Goal: Task Accomplishment & Management: Complete application form

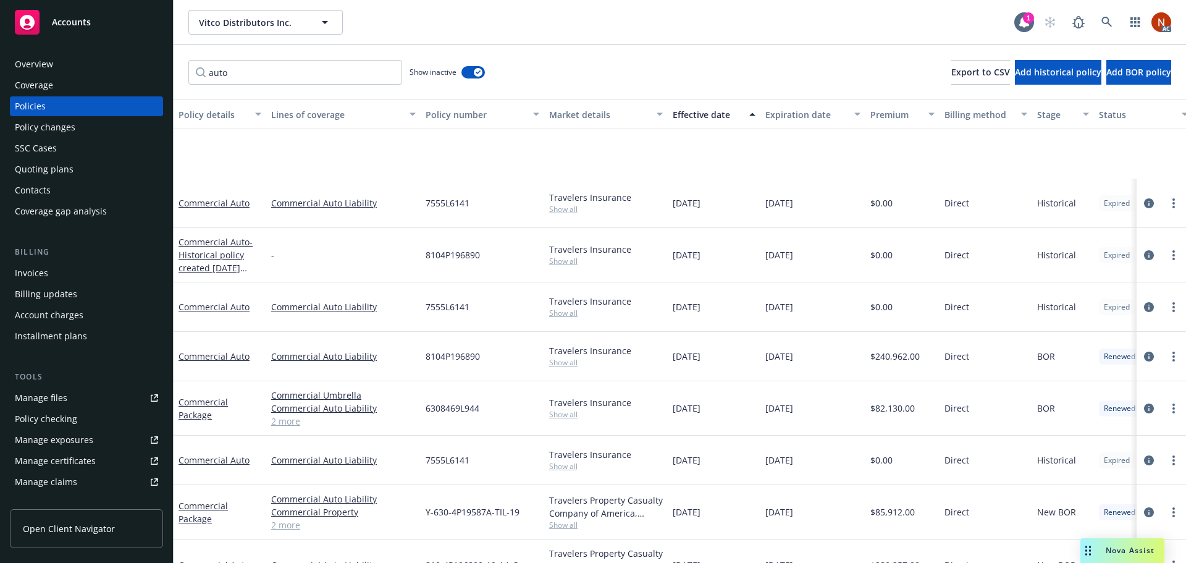
scroll to position [124, 0]
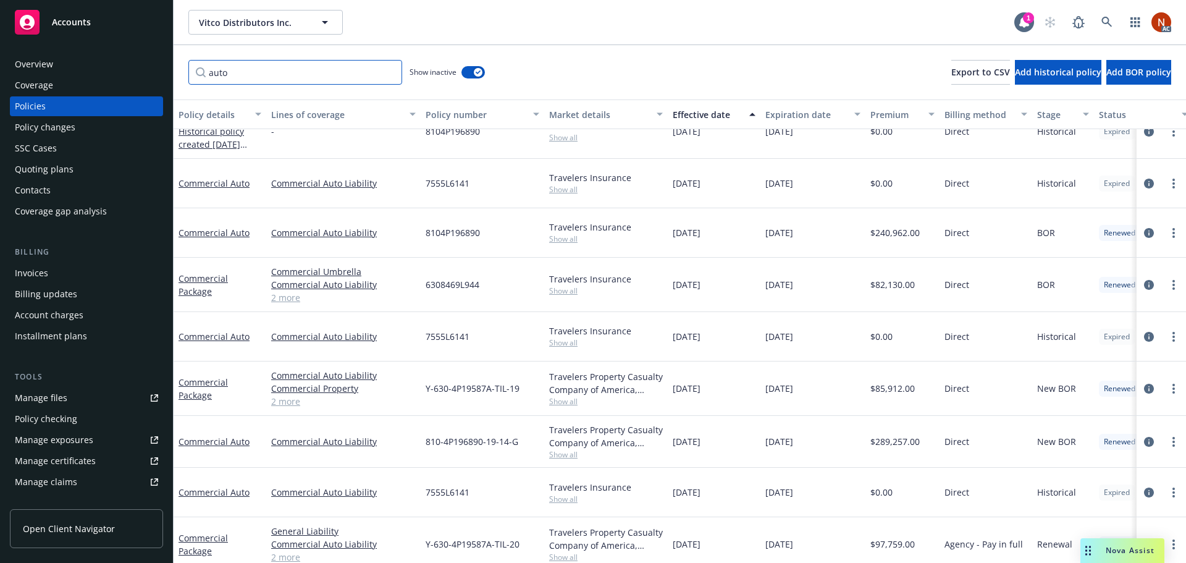
drag, startPoint x: 261, startPoint y: 74, endPoint x: 133, endPoint y: 79, distance: 127.3
click at [133, 79] on div "Accounts Overview Coverage Policies Policy changes SSC Cases Quoting plans Cont…" at bounding box center [593, 281] width 1186 height 563
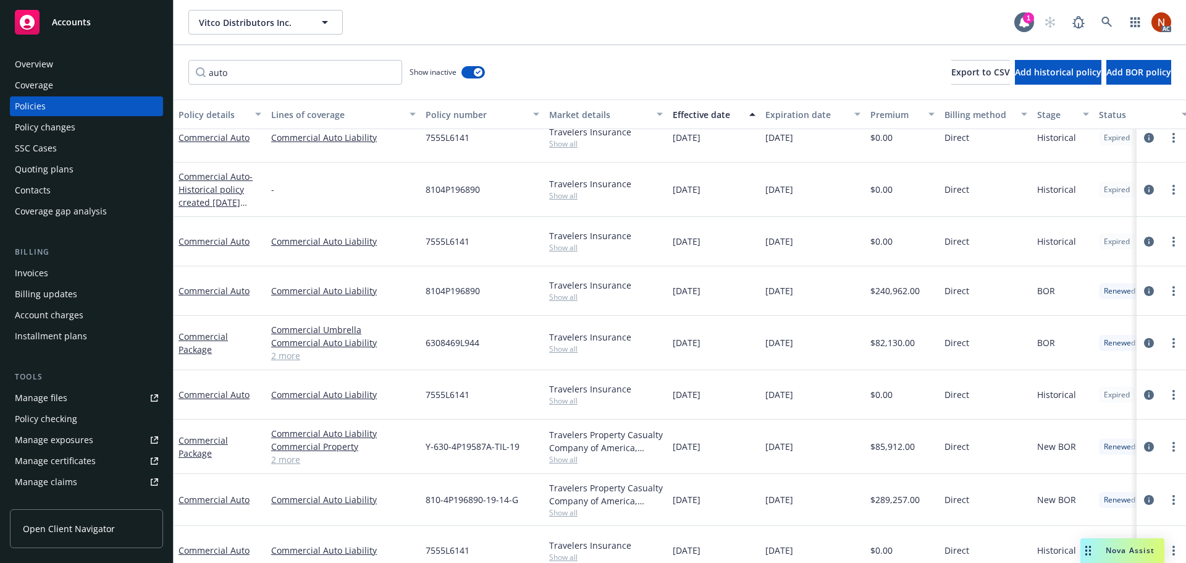
scroll to position [0, 0]
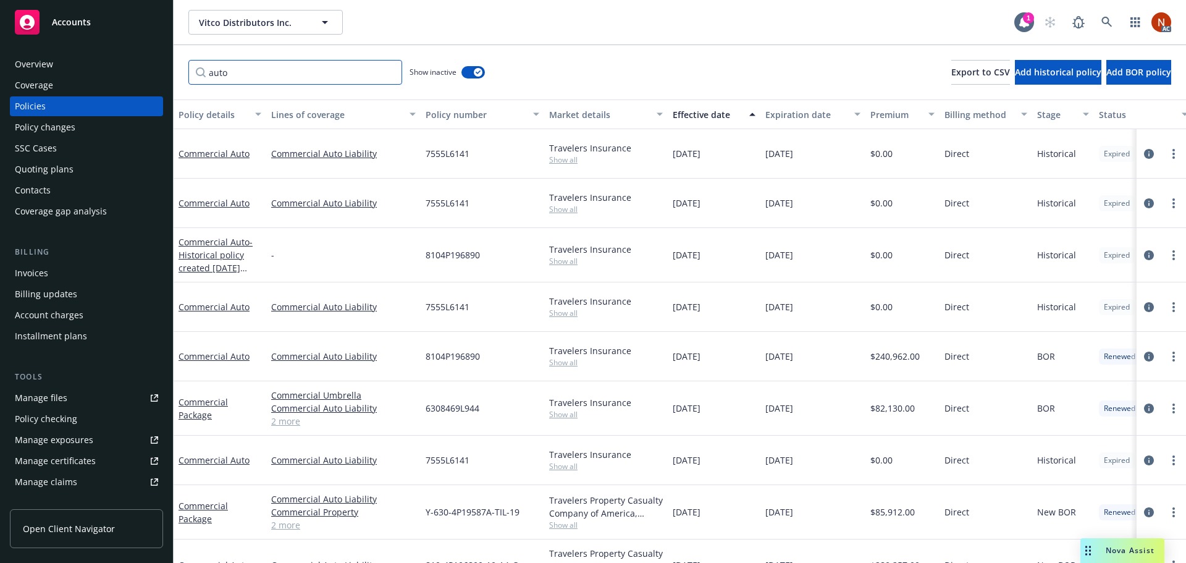
click at [290, 81] on input "auto" at bounding box center [295, 72] width 214 height 25
paste input "8104P196890"
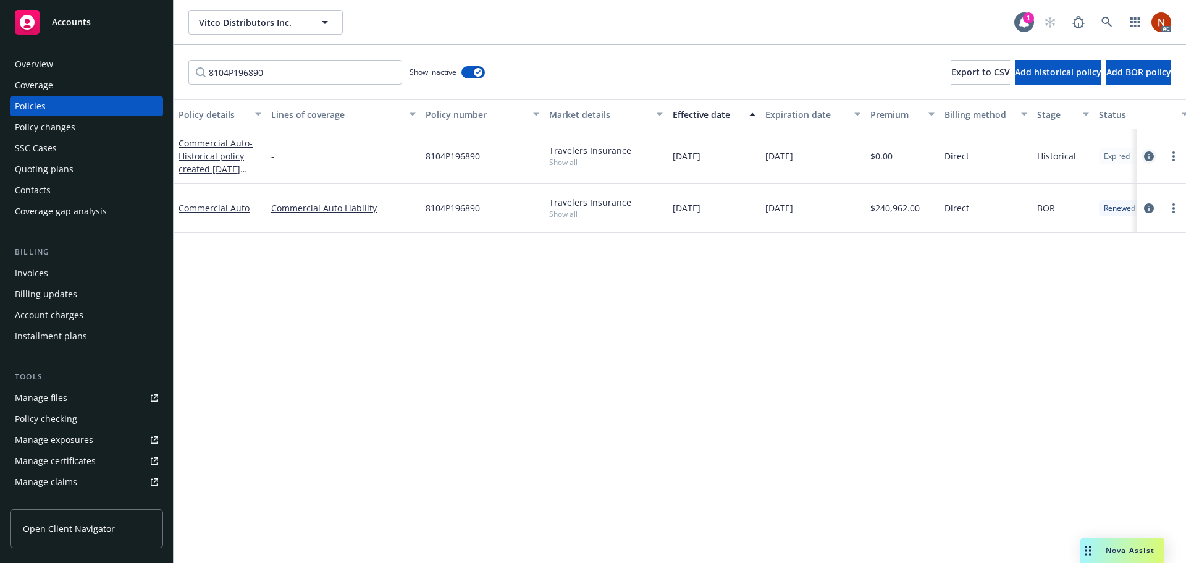
click at [1143, 155] on link "circleInformation" at bounding box center [1148, 156] width 15 height 15
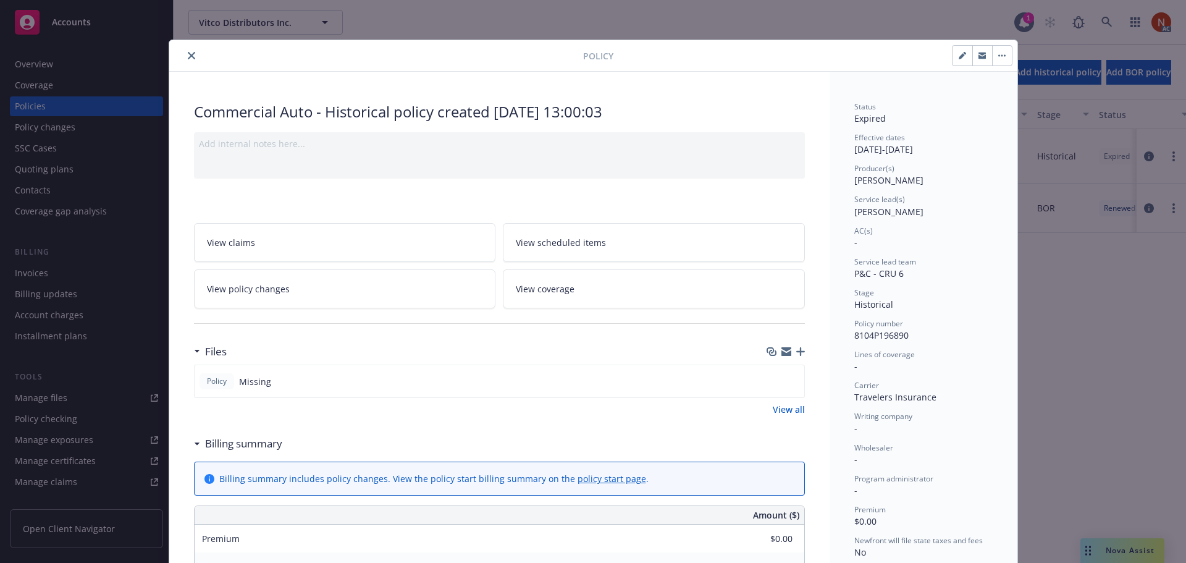
click at [189, 57] on icon "close" at bounding box center [191, 55] width 7 height 7
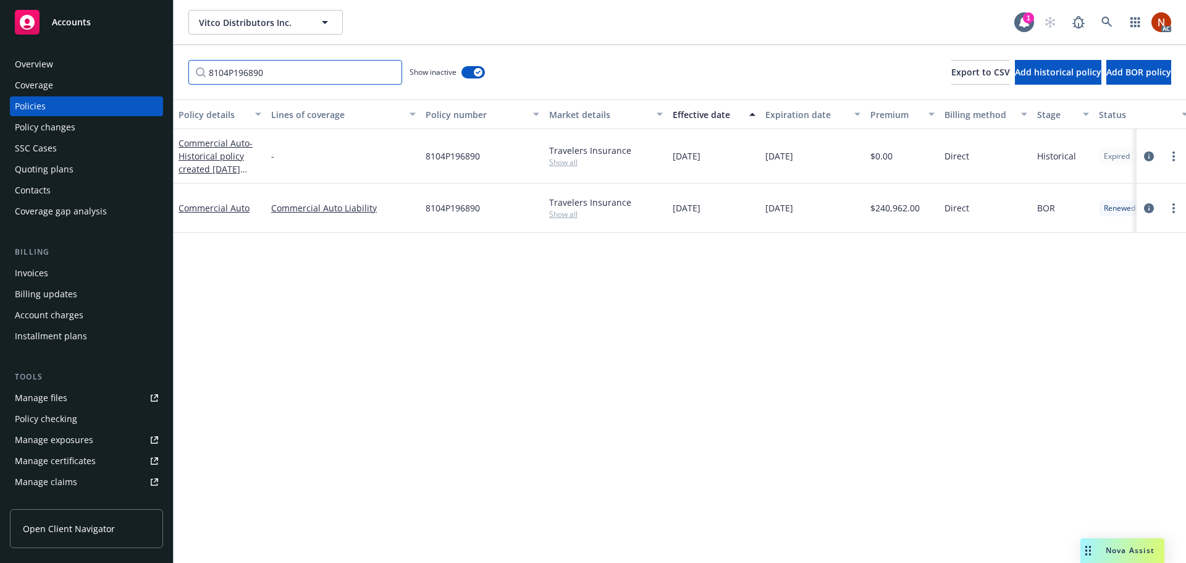
drag, startPoint x: 300, startPoint y: 79, endPoint x: 177, endPoint y: 75, distance: 123.6
click at [144, 72] on div "Accounts Overview Coverage Policies Policy changes SSC Cases Quoting plans Cont…" at bounding box center [593, 281] width 1186 height 563
paste input "TBD[Deleted]"
type input "TBD[Deleted]"
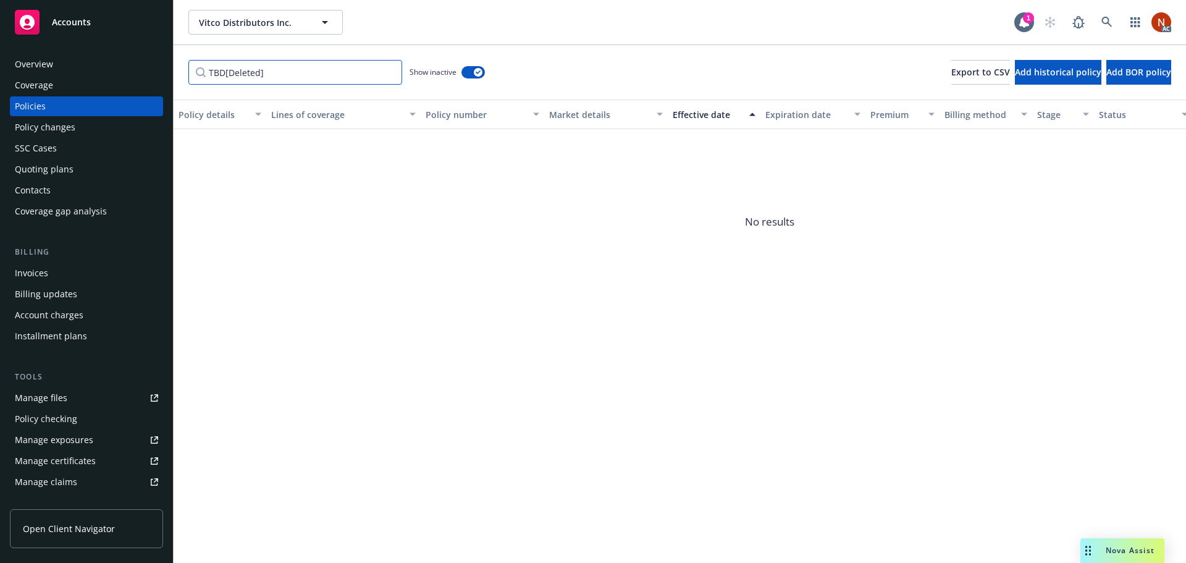
drag, startPoint x: 287, startPoint y: 74, endPoint x: 167, endPoint y: 71, distance: 119.2
click at [167, 71] on div "Accounts Overview Coverage Policies Policy changes SSC Cases Quoting plans Cont…" at bounding box center [593, 281] width 1186 height 563
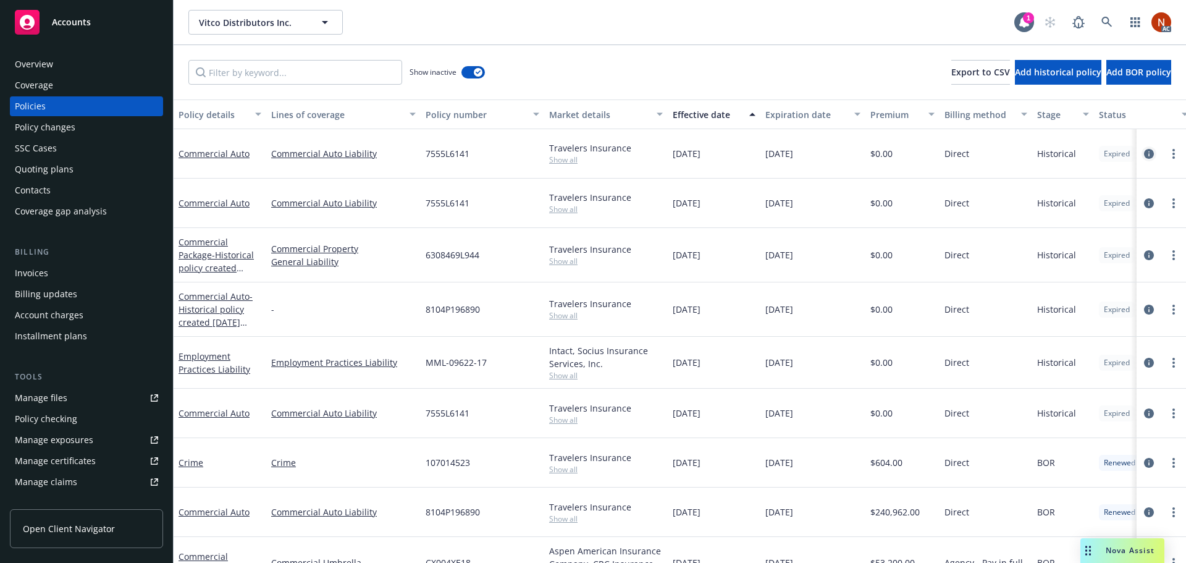
click at [1136, 151] on div at bounding box center [1160, 153] width 49 height 49
click at [1144, 151] on icon "circleInformation" at bounding box center [1149, 154] width 10 height 10
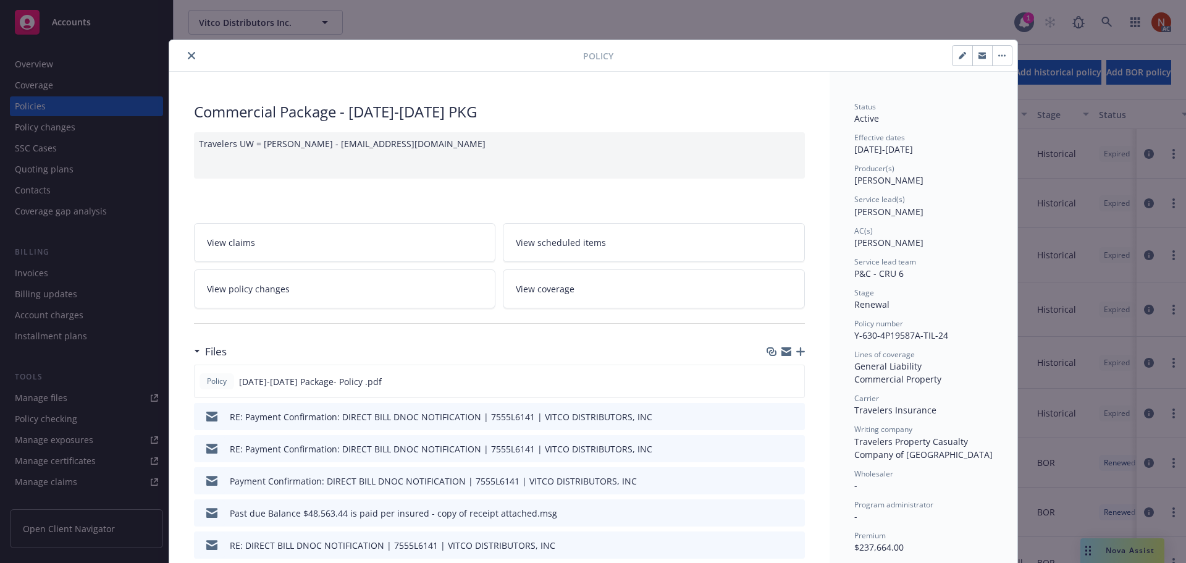
click at [186, 52] on button "close" at bounding box center [191, 55] width 15 height 15
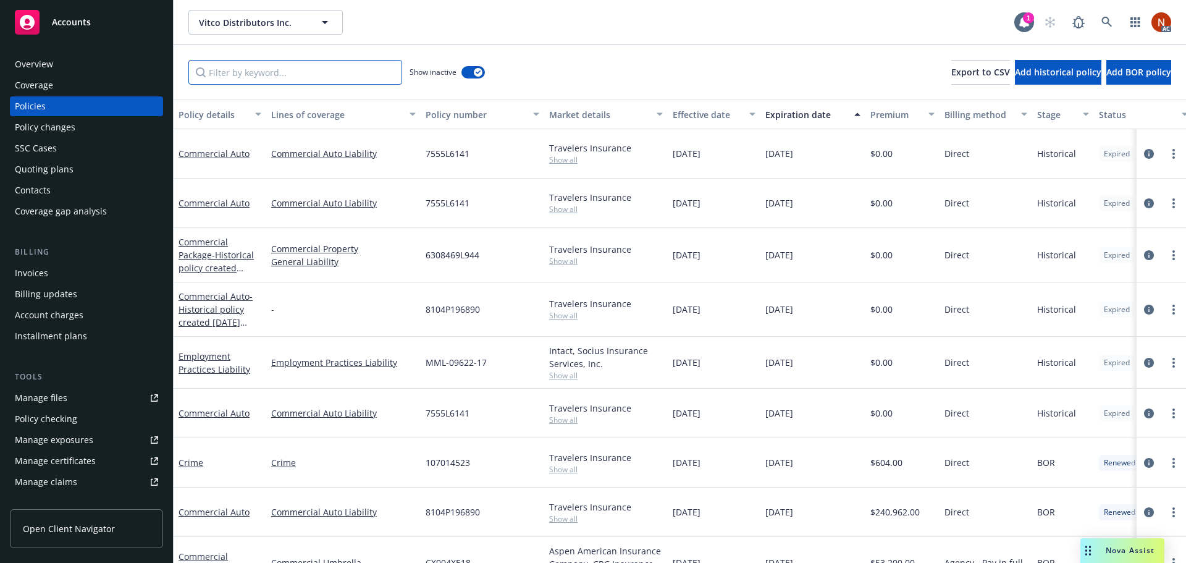
click at [254, 71] on input "Filter by keyword..." at bounding box center [295, 72] width 214 height 25
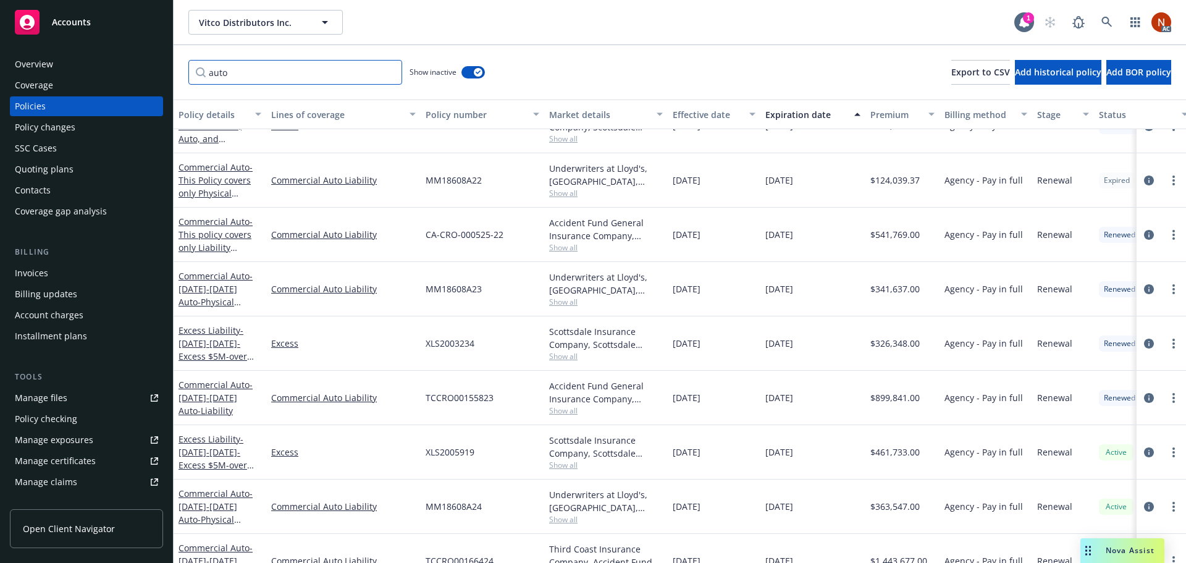
scroll to position [954, 0]
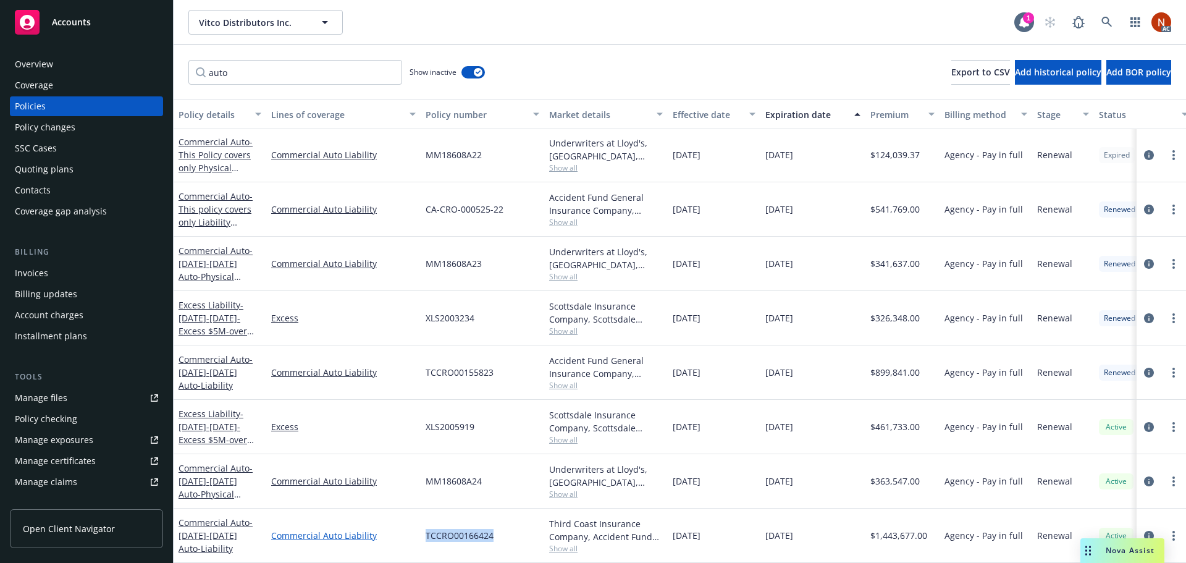
drag, startPoint x: 518, startPoint y: 520, endPoint x: 401, endPoint y: 521, distance: 116.7
click at [401, 521] on div "Commercial Auto - 2024-2025 Auto-Liability Commercial Auto Liability TCCRO00166…" at bounding box center [770, 535] width 1192 height 54
copy div "TCCRO00166424"
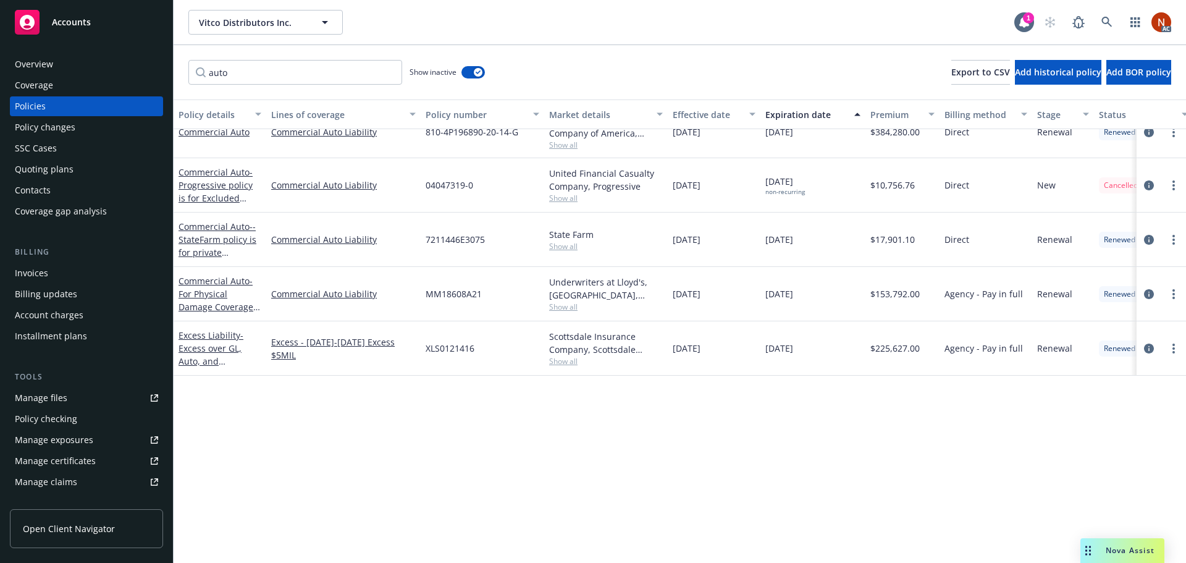
scroll to position [275, 0]
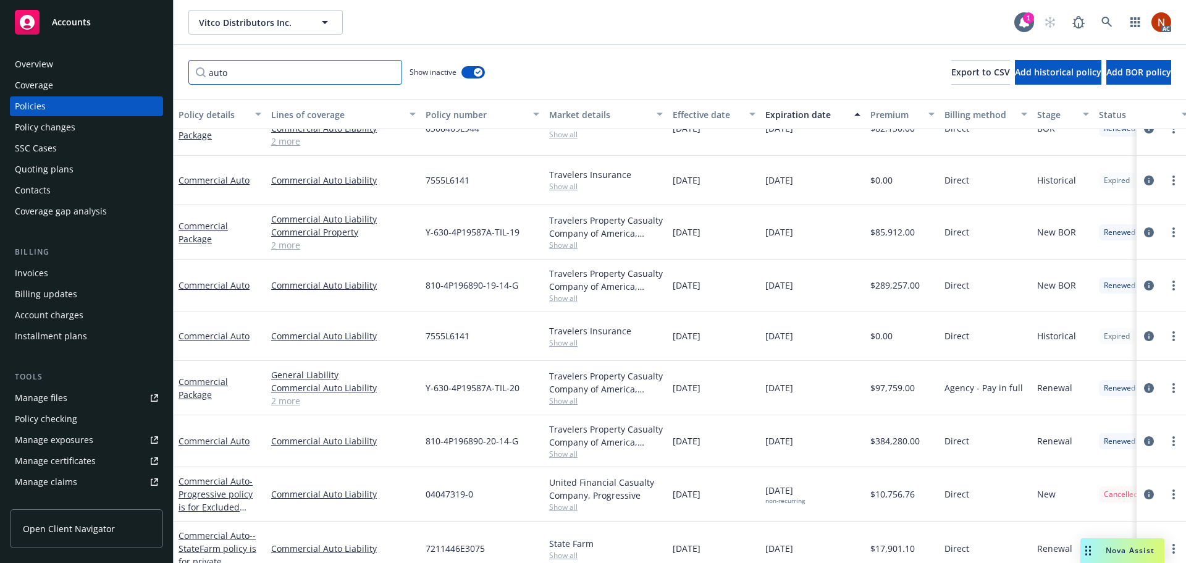
drag, startPoint x: 254, startPoint y: 65, endPoint x: 166, endPoint y: 69, distance: 87.8
click at [166, 69] on div "Accounts Overview Coverage Policies Policy changes SSC Cases Quoting plans Cont…" at bounding box center [593, 281] width 1186 height 563
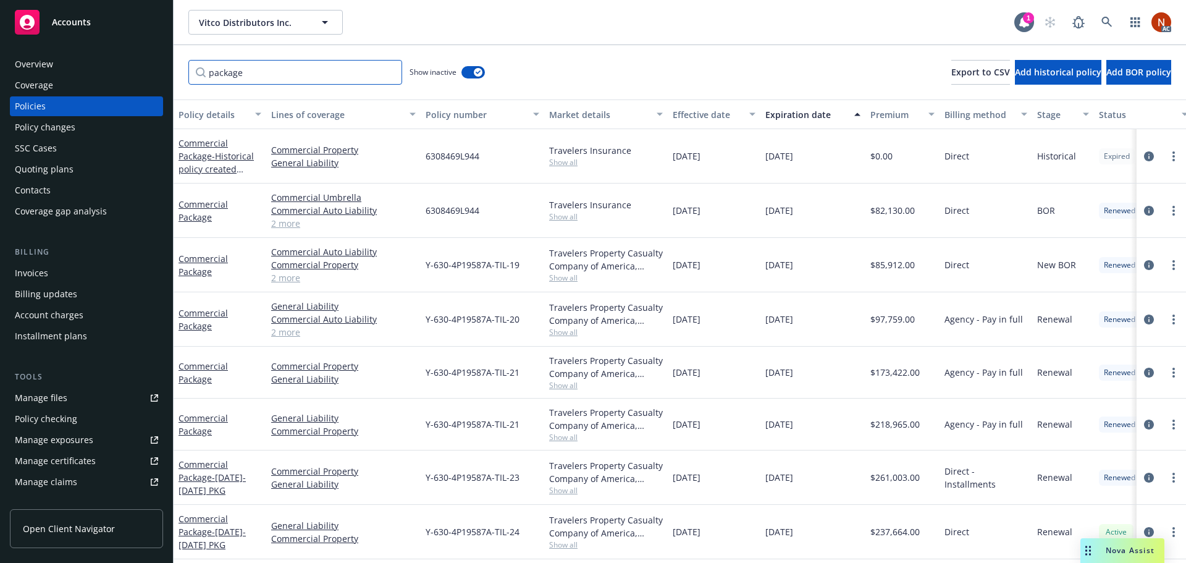
scroll to position [0, 0]
drag, startPoint x: 245, startPoint y: 70, endPoint x: 138, endPoint y: 71, distance: 106.8
click at [138, 71] on div "Accounts Overview Coverage Policies Policy changes SSC Cases Quoting plans Cont…" at bounding box center [593, 281] width 1186 height 563
type input "general"
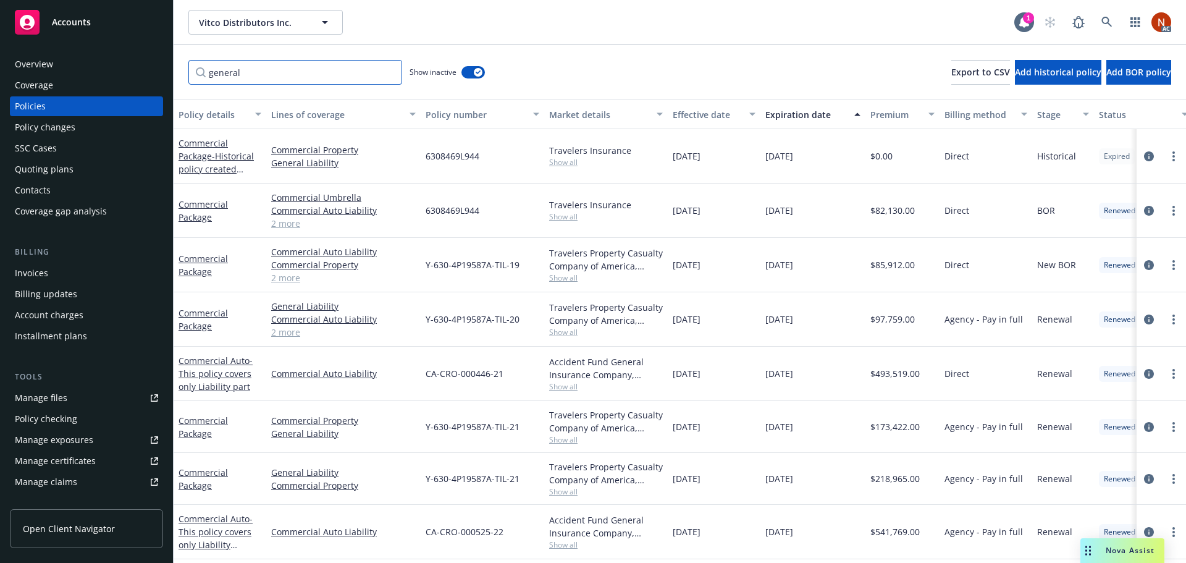
drag, startPoint x: 252, startPoint y: 73, endPoint x: 174, endPoint y: 70, distance: 77.9
click at [175, 70] on div "general Show inactive Export to CSV Add historical policy Add BOR policy" at bounding box center [680, 72] width 1012 height 54
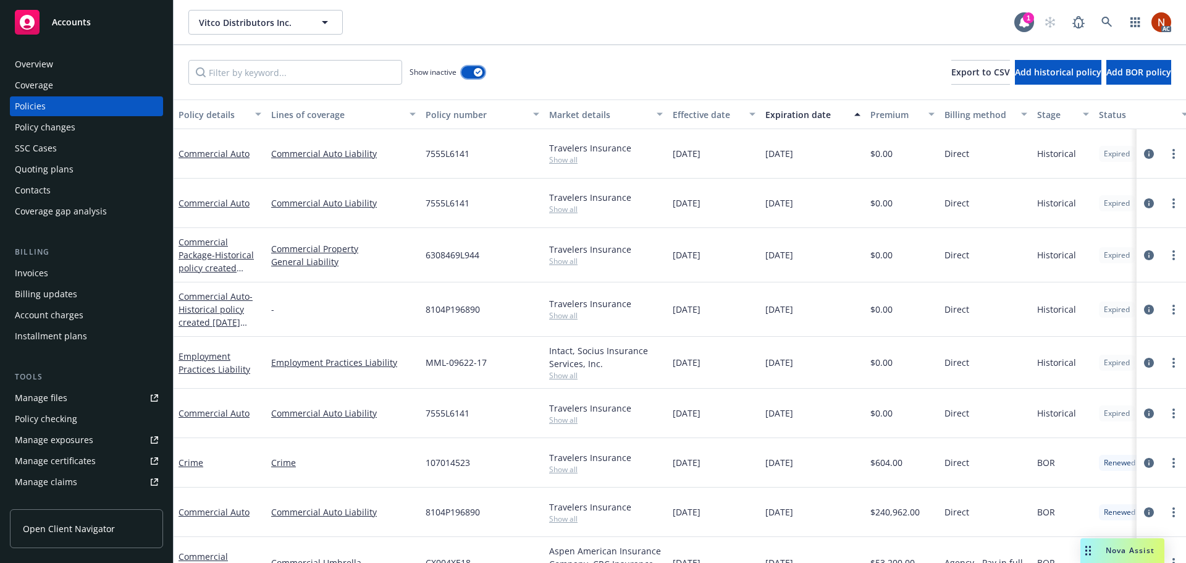
click at [482, 70] on div "button" at bounding box center [478, 72] width 9 height 9
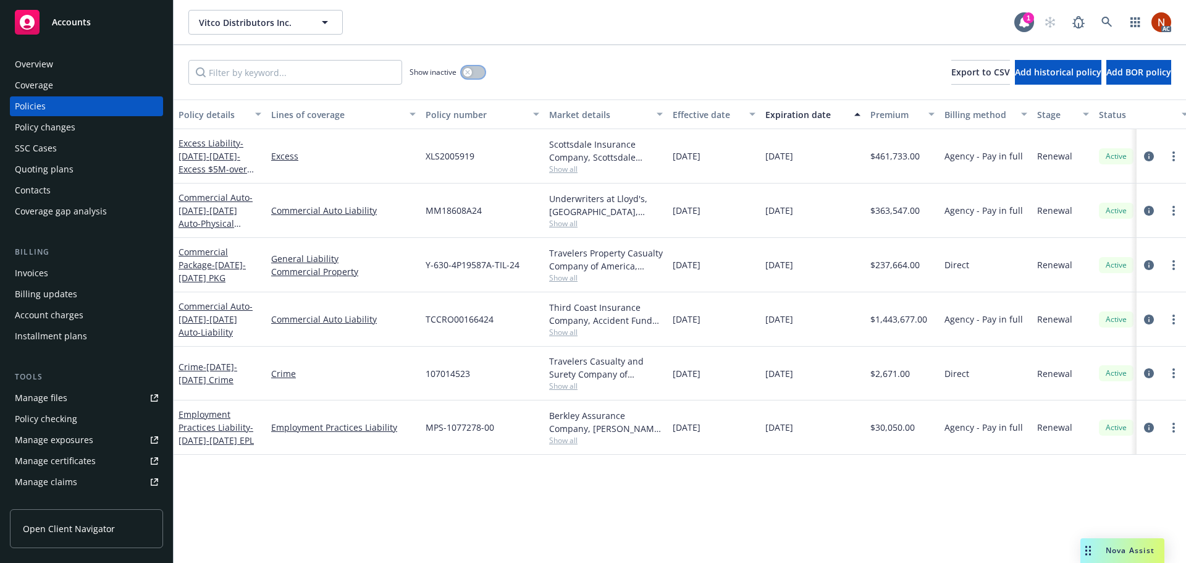
click at [477, 72] on button "button" at bounding box center [472, 72] width 23 height 12
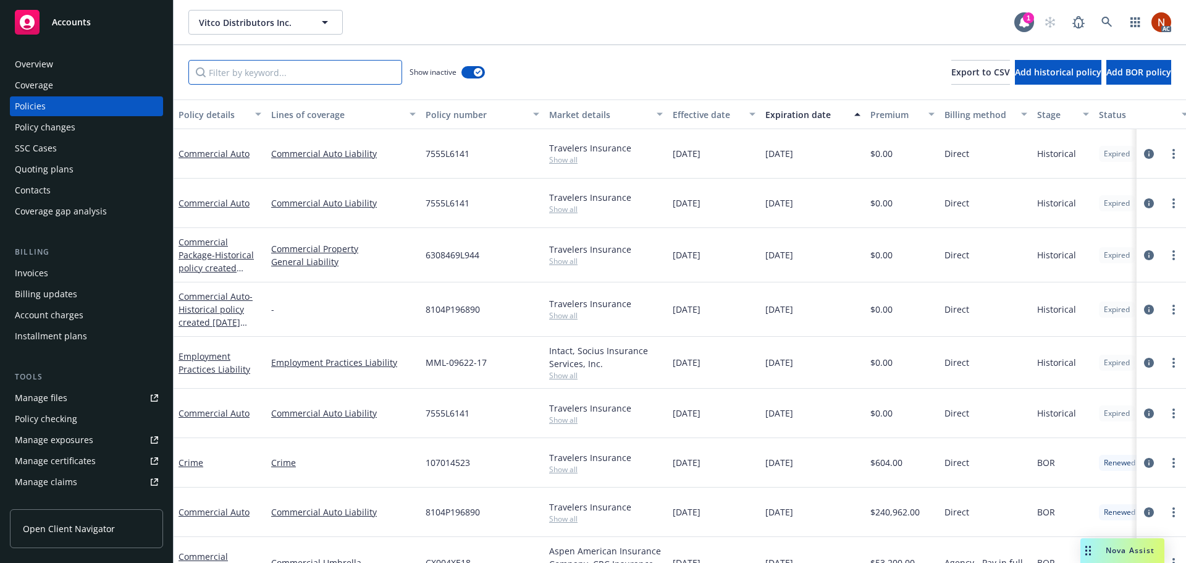
click at [339, 70] on input "Filter by keyword..." at bounding box center [295, 72] width 214 height 25
type input "auto"
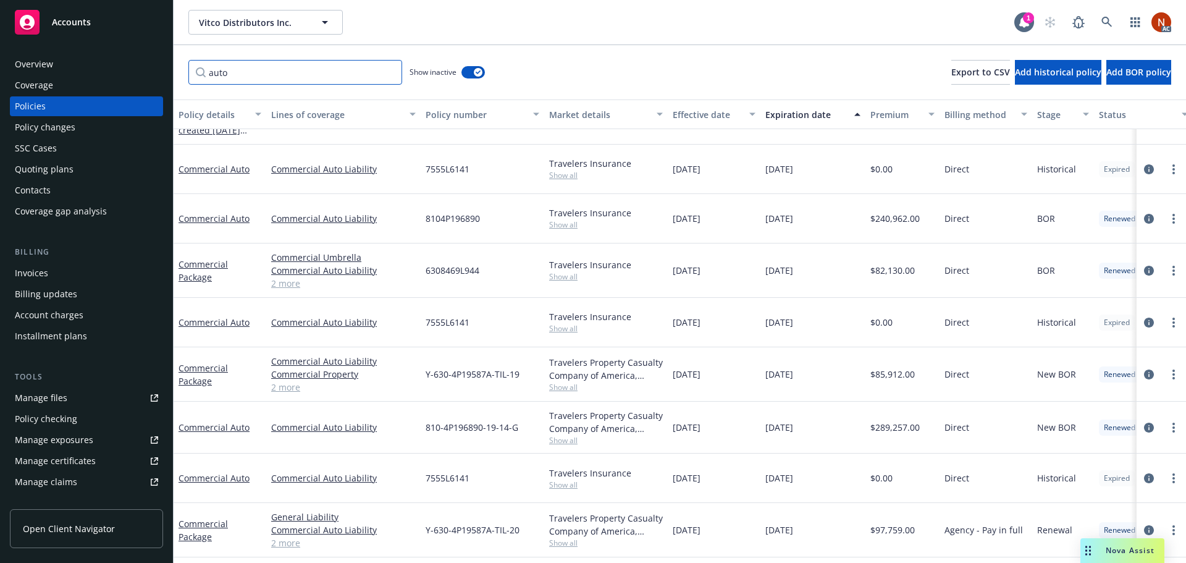
scroll to position [185, 0]
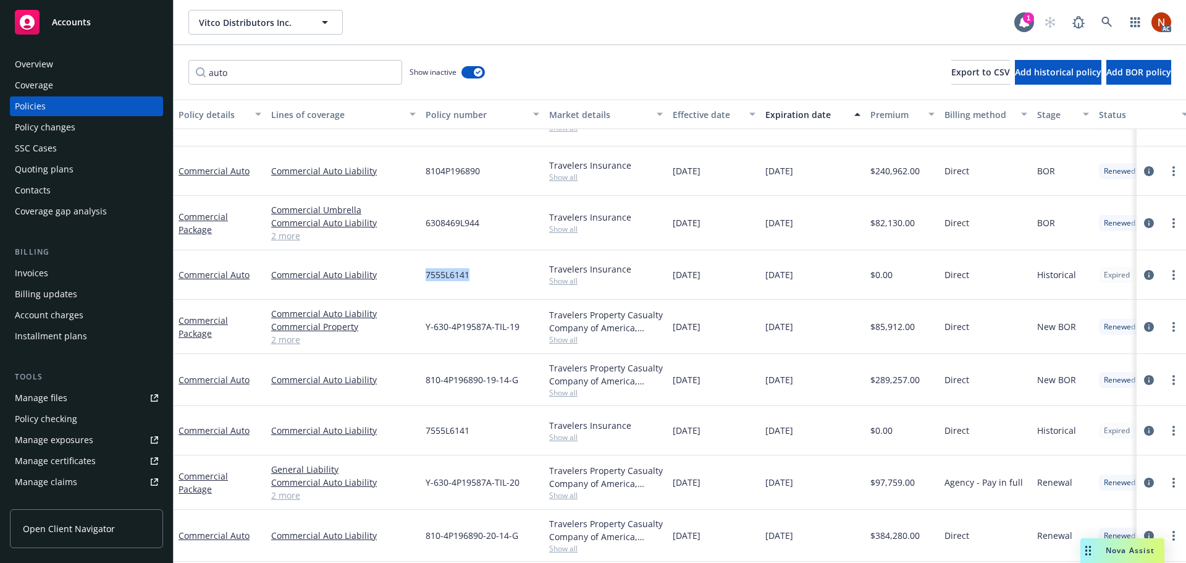
drag, startPoint x: 487, startPoint y: 276, endPoint x: 423, endPoint y: 279, distance: 63.7
click at [423, 279] on div "7555L6141" at bounding box center [483, 274] width 124 height 49
copy span "7555L6141"
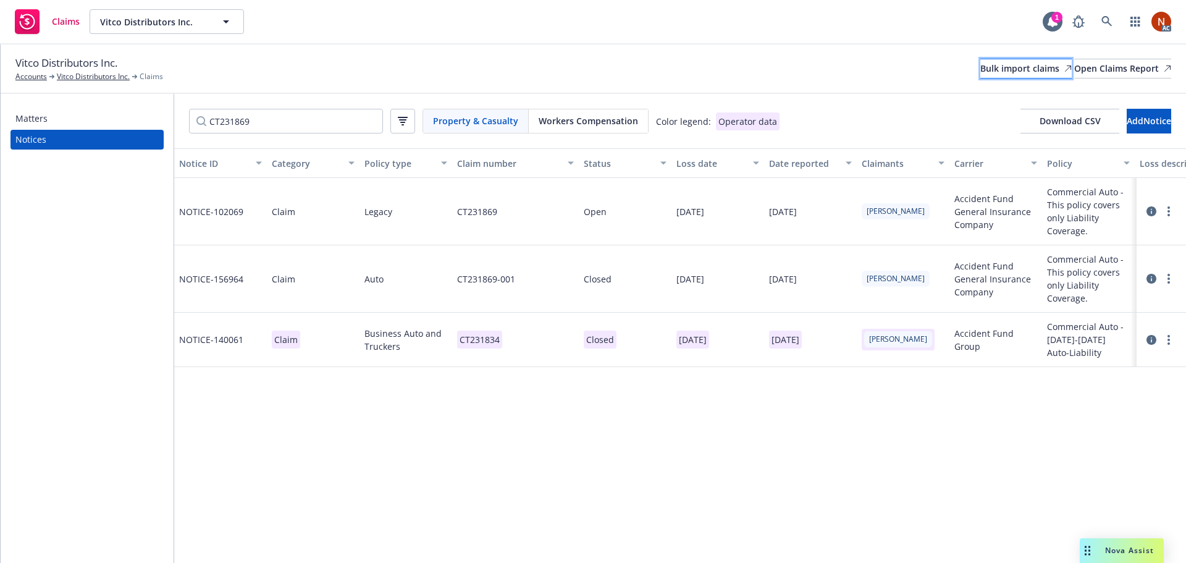
click at [980, 68] on link "Bulk import claims" at bounding box center [1025, 69] width 91 height 20
click at [980, 71] on div "Bulk import claims" at bounding box center [1025, 68] width 91 height 19
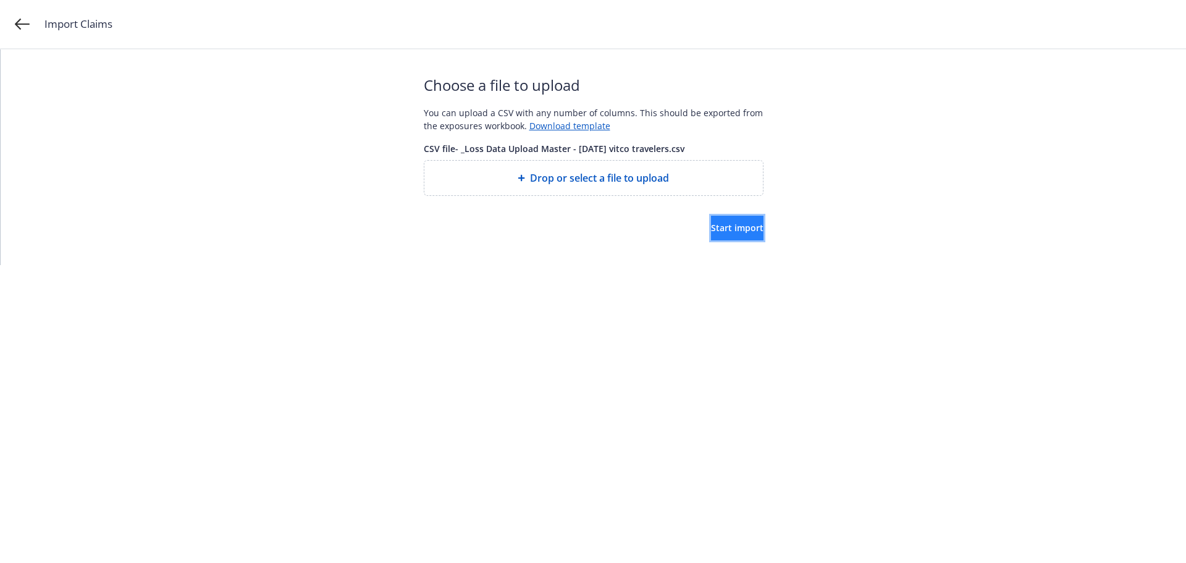
click at [711, 224] on span "Start import" at bounding box center [737, 228] width 52 height 12
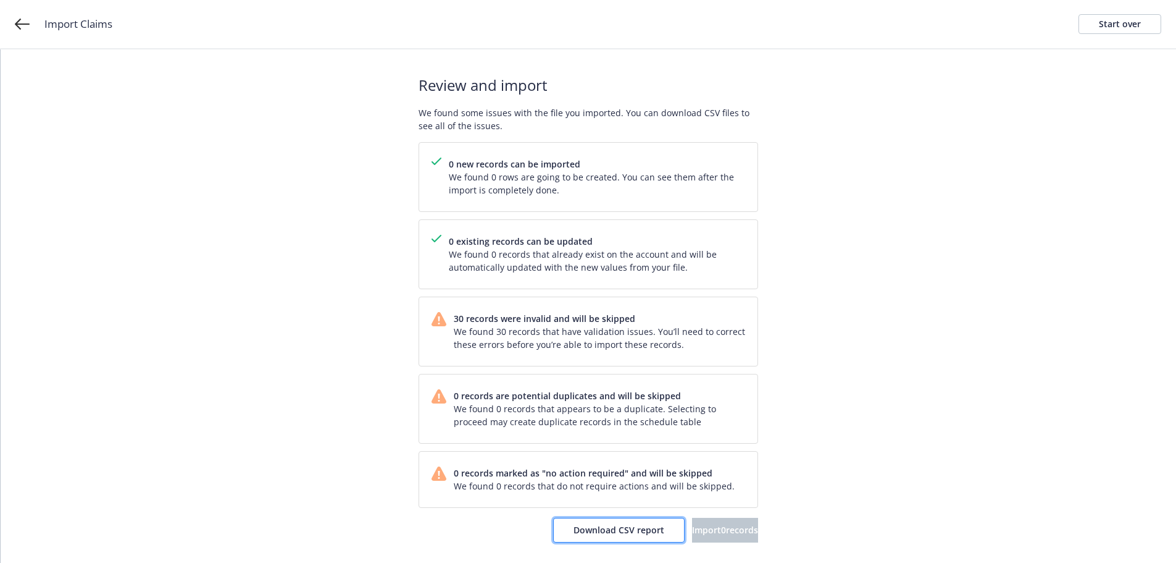
click at [585, 525] on span "Download CSV report" at bounding box center [619, 530] width 91 height 12
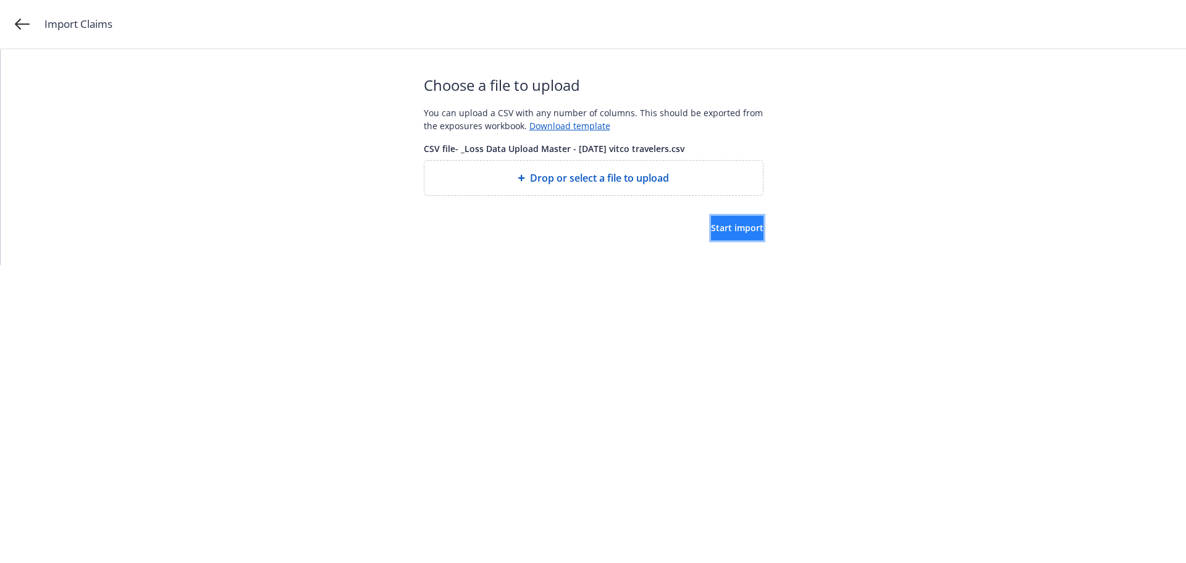
click at [713, 225] on span "Start import" at bounding box center [737, 228] width 52 height 12
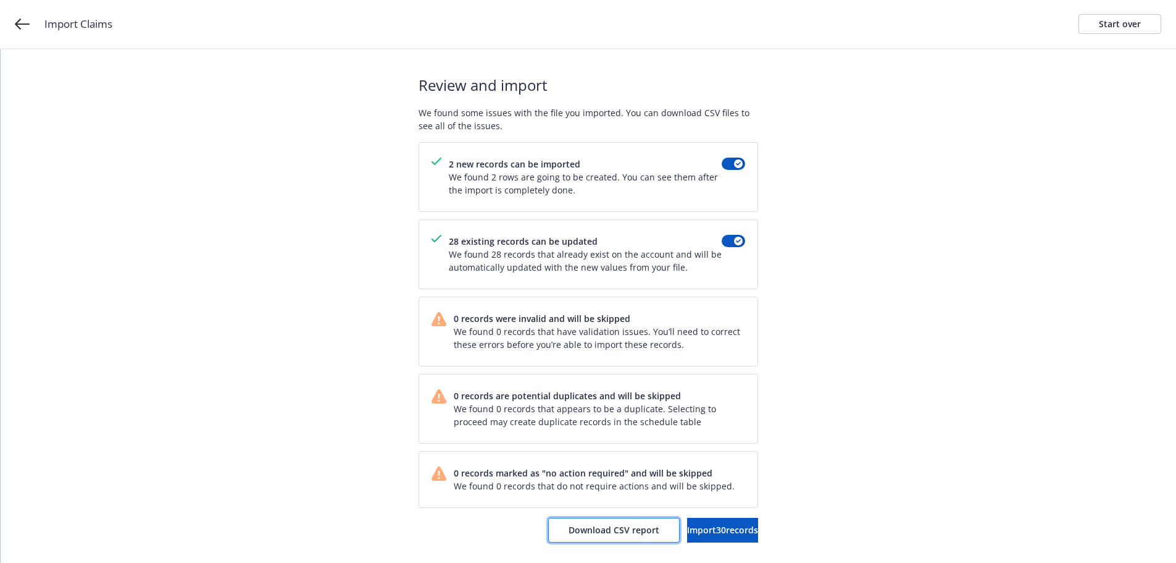
click at [575, 528] on span "Download CSV report" at bounding box center [614, 530] width 91 height 12
click at [688, 533] on span "Import 30 records" at bounding box center [722, 530] width 71 height 12
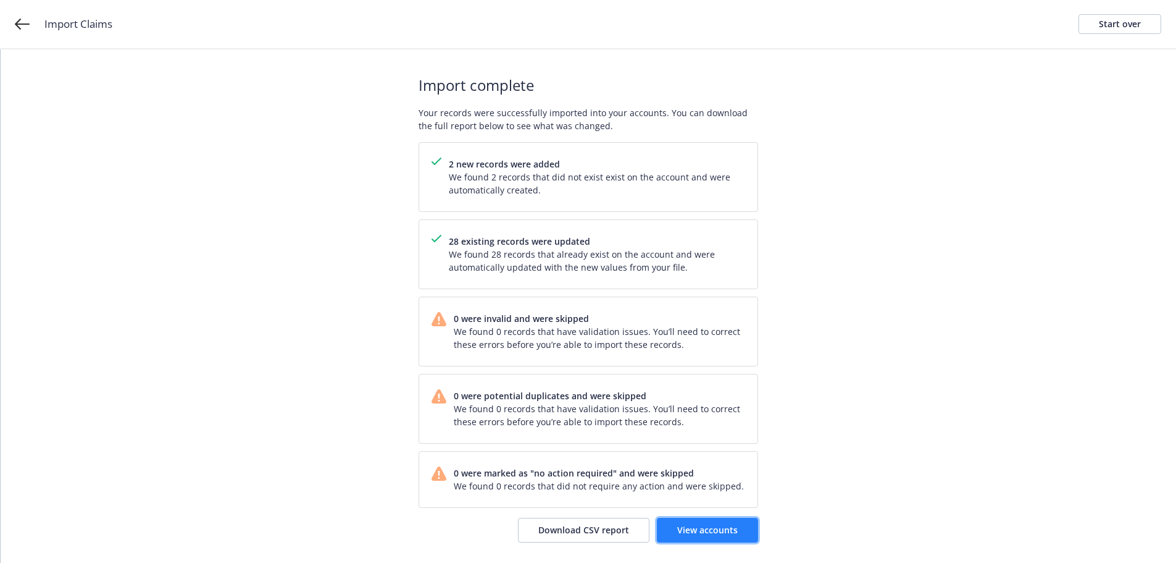
click at [699, 527] on span "View accounts" at bounding box center [707, 530] width 61 height 12
